Goal: Task Accomplishment & Management: Complete application form

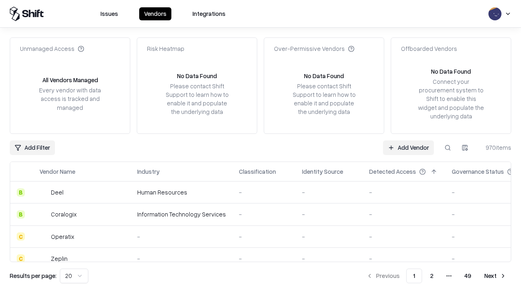
click at [408, 147] on link "Add Vendor" at bounding box center [408, 147] width 51 height 15
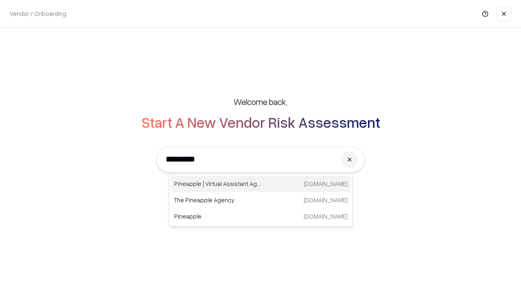
click at [261, 184] on div "Pineapple | Virtual Assistant Agency [DOMAIN_NAME]" at bounding box center [261, 184] width 180 height 16
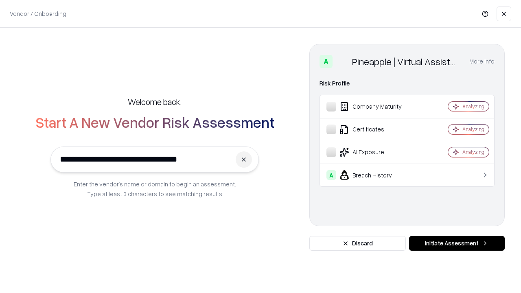
type input "**********"
click at [457, 243] on button "Initiate Assessment" at bounding box center [457, 243] width 96 height 15
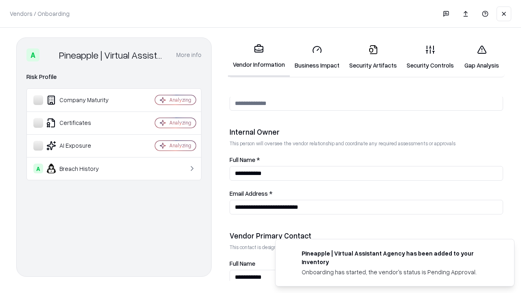
scroll to position [422, 0]
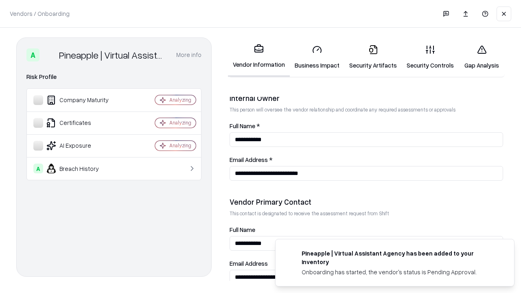
click at [373, 57] on link "Security Artifacts" at bounding box center [372, 57] width 57 height 38
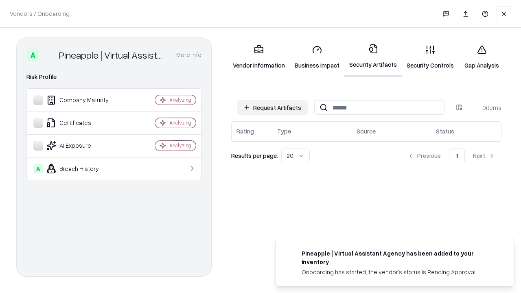
click at [272, 107] on button "Request Artifacts" at bounding box center [272, 107] width 71 height 15
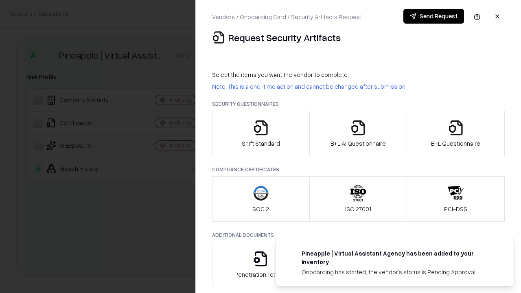
click at [455, 133] on icon "button" at bounding box center [456, 128] width 16 height 16
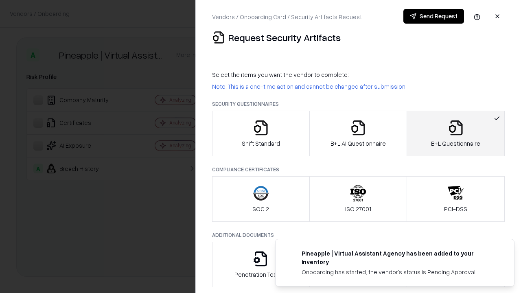
click at [358, 133] on icon "button" at bounding box center [358, 128] width 16 height 16
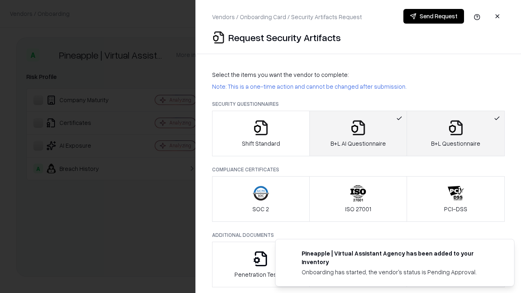
click at [433, 16] on button "Send Request" at bounding box center [433, 16] width 61 height 15
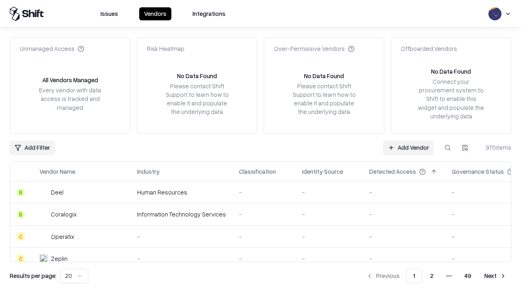
click at [408, 147] on link "Add Vendor" at bounding box center [408, 147] width 51 height 15
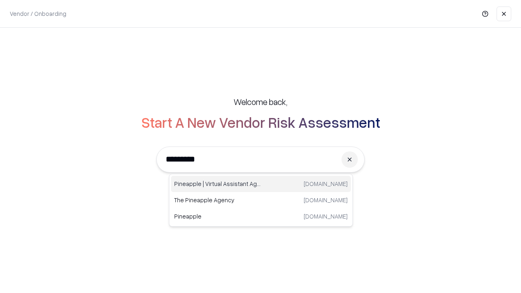
click at [261, 184] on div "Pineapple | Virtual Assistant Agency [DOMAIN_NAME]" at bounding box center [261, 184] width 180 height 16
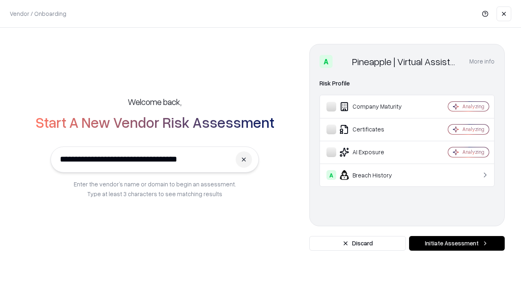
type input "**********"
click at [457, 243] on button "Initiate Assessment" at bounding box center [457, 243] width 96 height 15
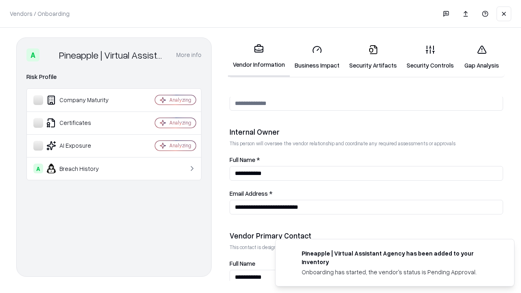
scroll to position [422, 0]
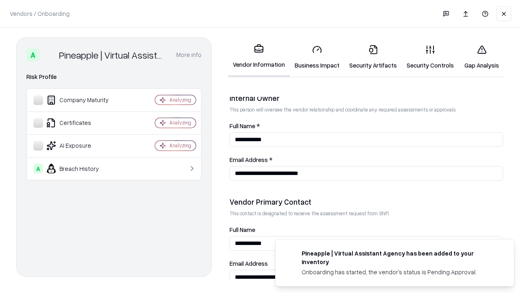
click at [481, 57] on link "Gap Analysis" at bounding box center [482, 57] width 46 height 38
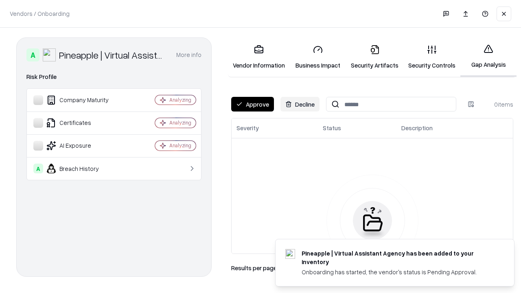
click at [252, 104] on button "Approve" at bounding box center [252, 104] width 43 height 15
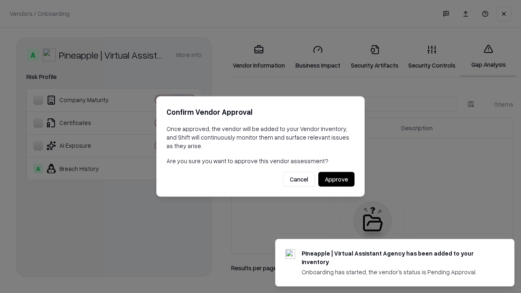
click at [336, 179] on button "Approve" at bounding box center [336, 179] width 36 height 15
